Goal: Participate in discussion: Engage in conversation with other users on a specific topic

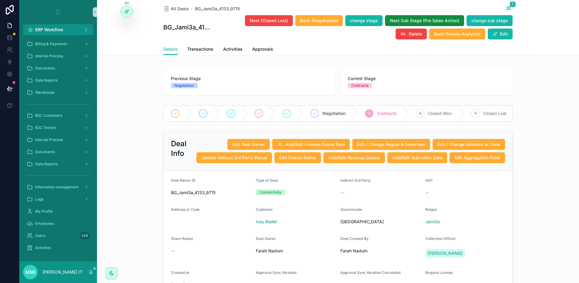
scroll to position [38, 0]
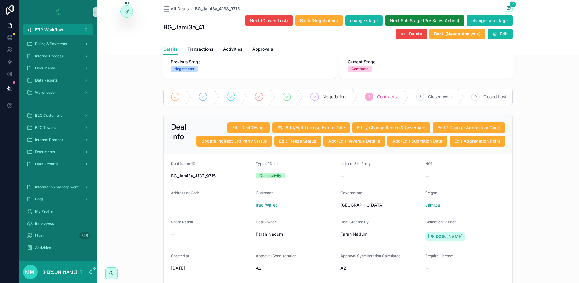
drag, startPoint x: 528, startPoint y: 156, endPoint x: 534, endPoint y: 215, distance: 59.2
click at [534, 215] on div "Deal Info Edit Deal Owner Add/Edit License Expire Date Edit / Change Region & G…" at bounding box center [338, 255] width 482 height 287
click at [507, 6] on icon "scrollable content" at bounding box center [508, 8] width 5 height 5
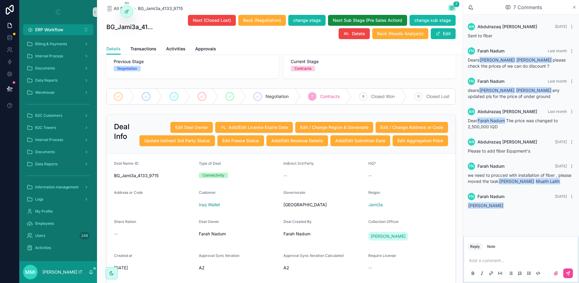
click at [576, 7] on icon "scrollable content" at bounding box center [574, 7] width 5 height 5
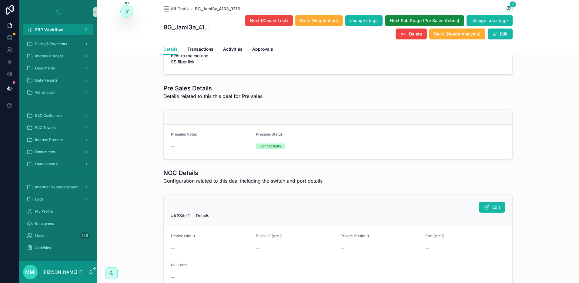
scroll to position [1402, 0]
